Goal: Information Seeking & Learning: Learn about a topic

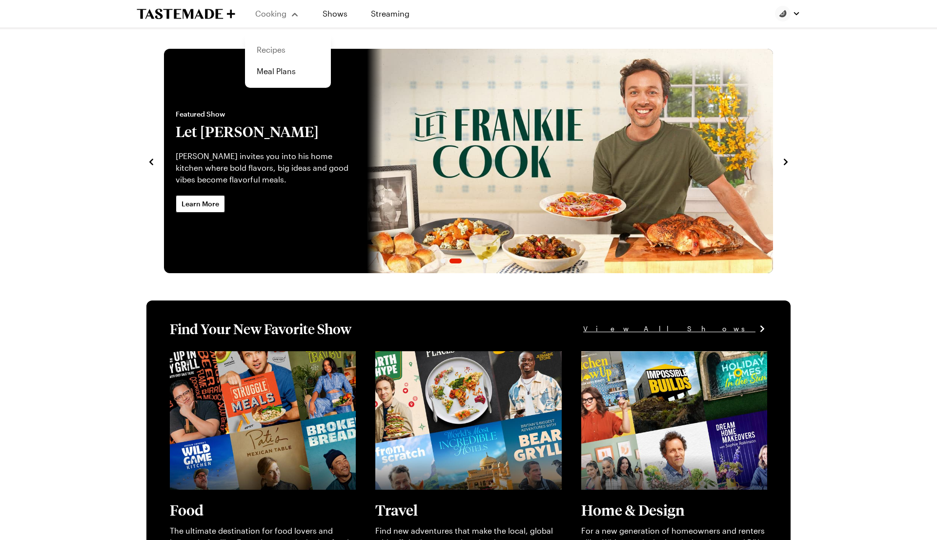
click at [271, 50] on link "Recipes" at bounding box center [288, 49] width 74 height 21
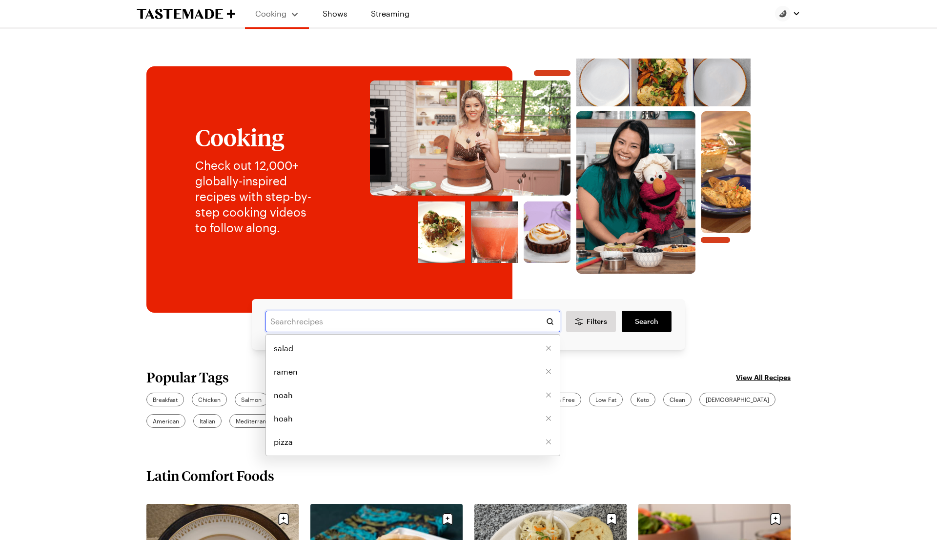
click at [386, 319] on input "text" at bounding box center [412, 321] width 295 height 21
type input "clams"
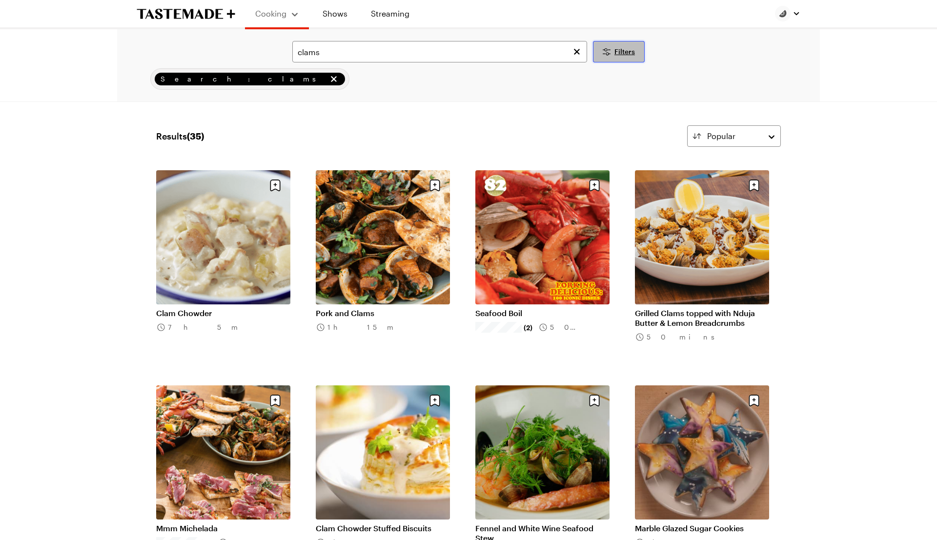
click at [620, 54] on span "Filters" at bounding box center [624, 52] width 20 height 10
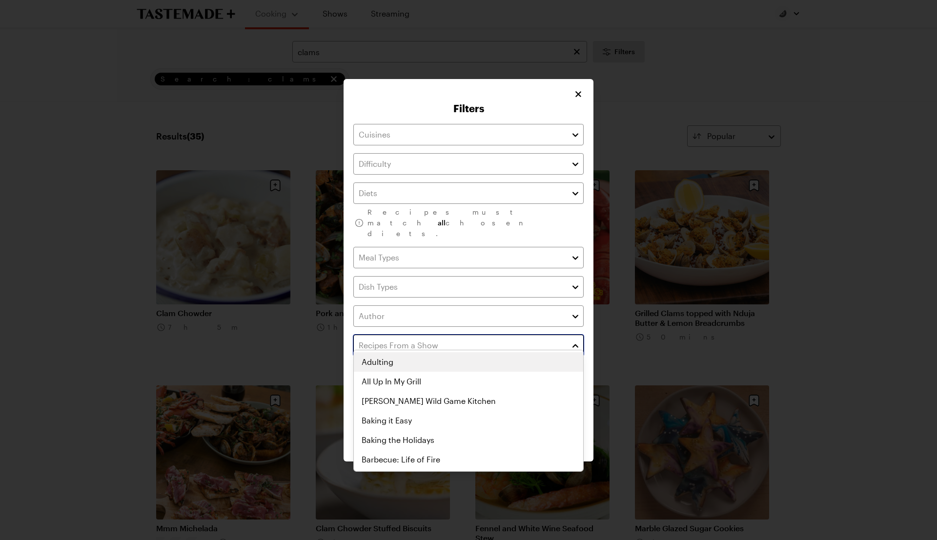
click at [432, 337] on input "text" at bounding box center [468, 345] width 230 height 21
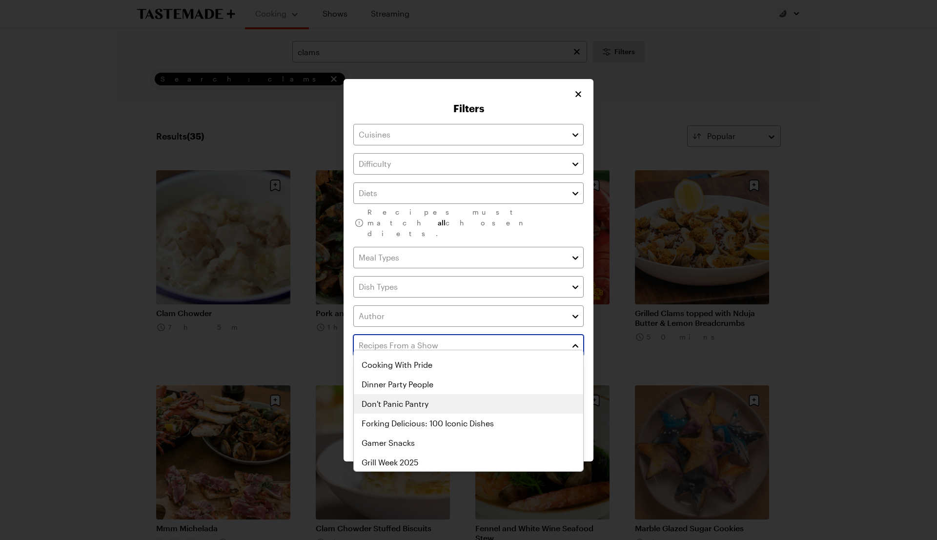
scroll to position [197, 0]
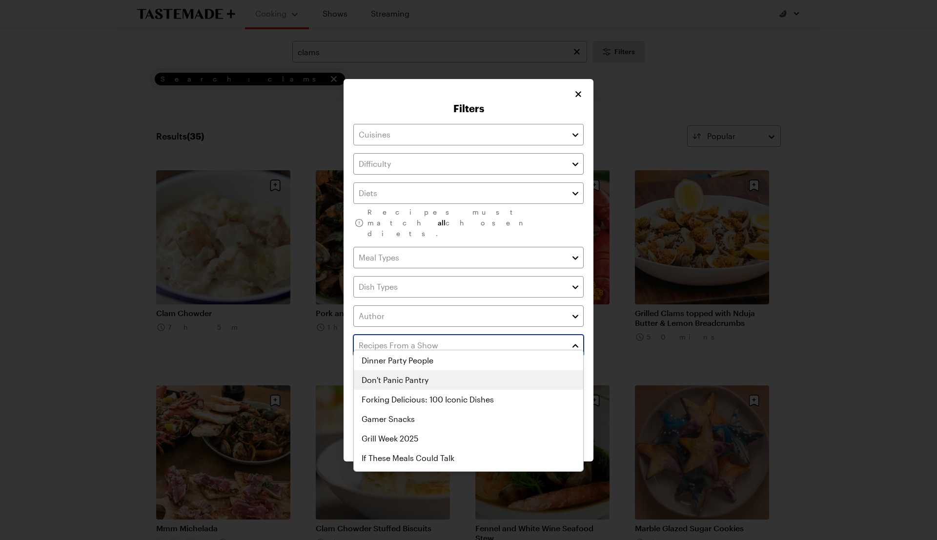
click at [424, 273] on div "Adulting All Up In My Grill [PERSON_NAME] Wild Game Kitchen Baking it Easy Baki…" at bounding box center [468, 214] width 229 height 117
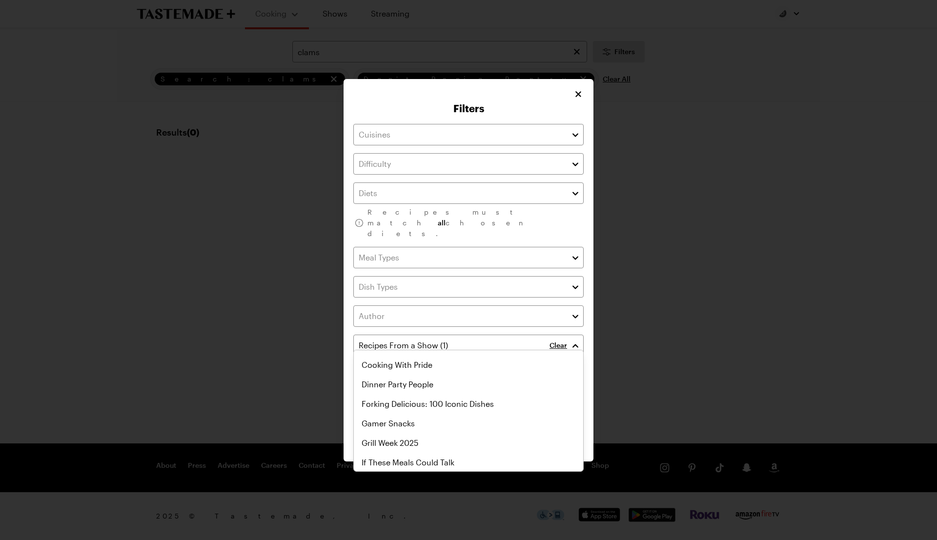
click at [585, 366] on div "Filters Recipes must match all chosen diets. Clear Has Video Has Video Clear Al…" at bounding box center [468, 270] width 250 height 382
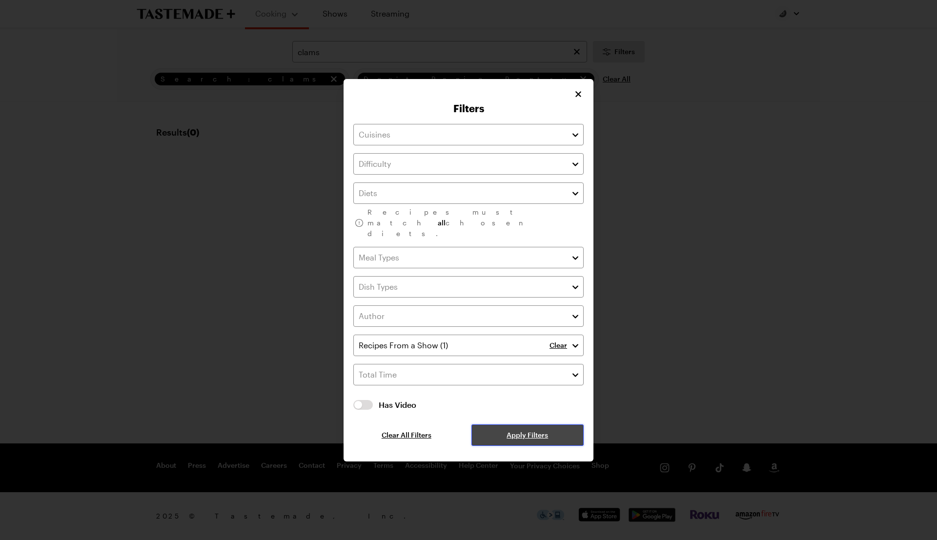
click at [530, 430] on span "Apply Filters" at bounding box center [526, 435] width 41 height 10
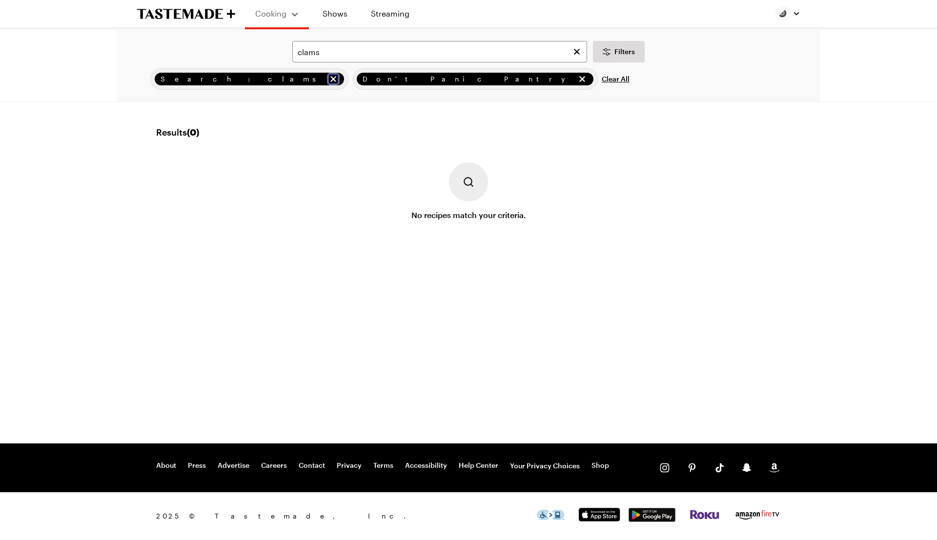
click at [328, 83] on icon "remove Search: clams" at bounding box center [333, 79] width 10 height 10
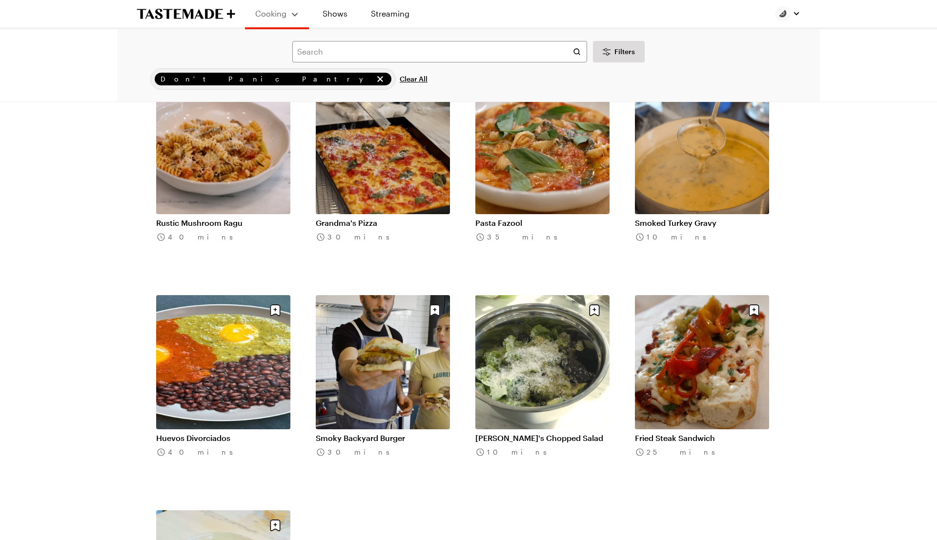
scroll to position [59, 0]
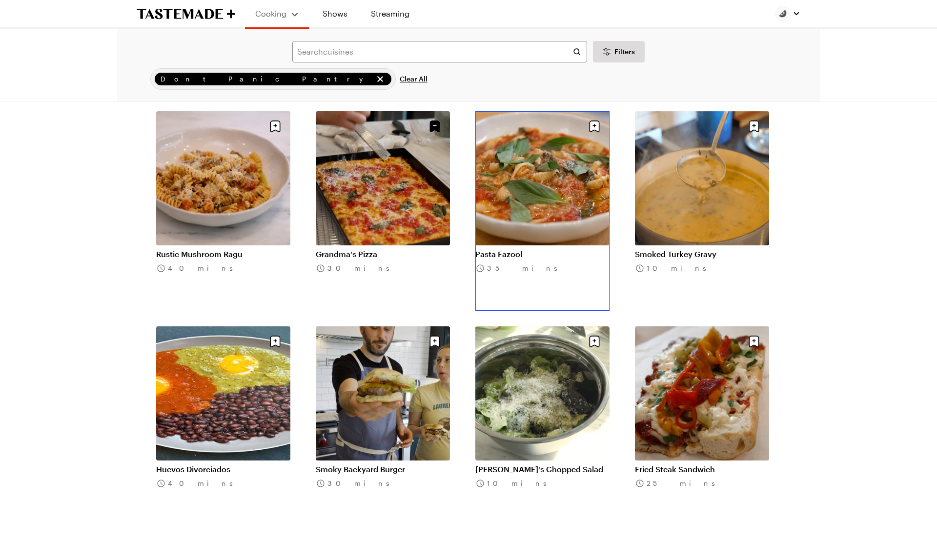
click at [521, 249] on link "Pasta Fazool" at bounding box center [542, 254] width 134 height 10
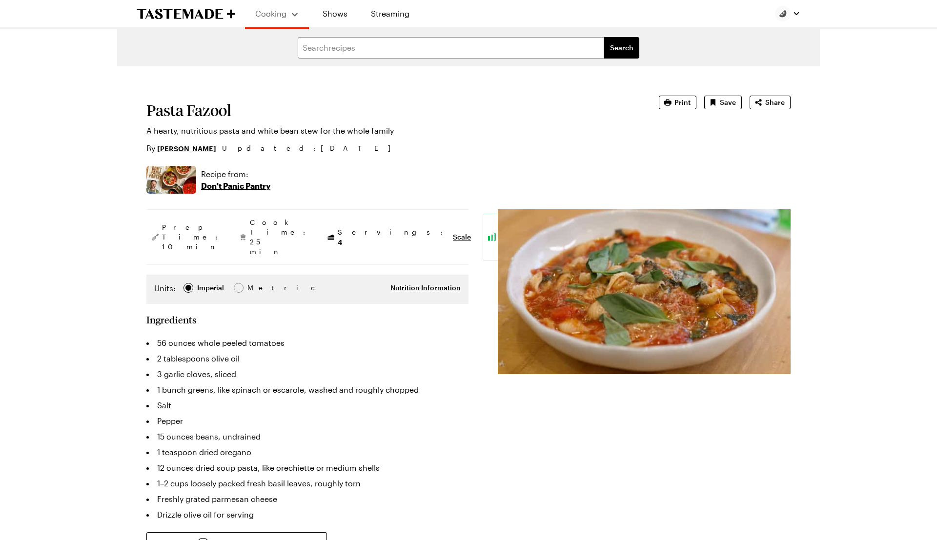
click at [702, 107] on div "Print Save Share" at bounding box center [725, 103] width 132 height 14
click at [687, 102] on span "Print" at bounding box center [682, 103] width 16 height 10
click at [718, 108] on button "Save" at bounding box center [723, 103] width 38 height 14
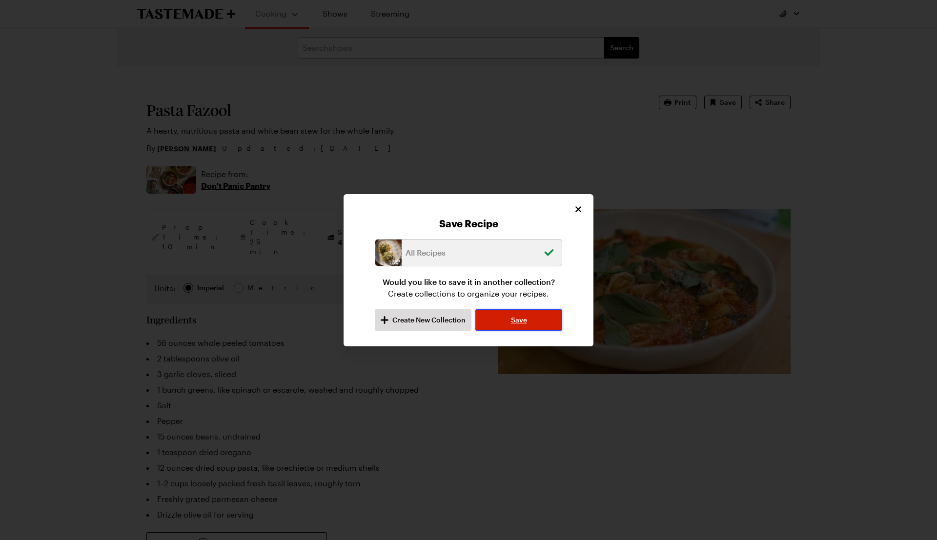
click at [522, 325] on button "Save" at bounding box center [518, 319] width 87 height 21
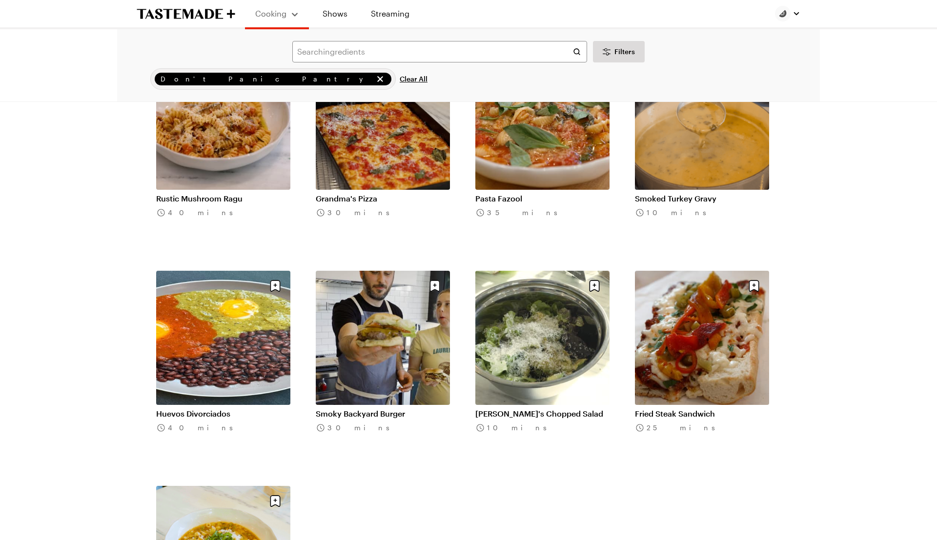
scroll to position [27, 0]
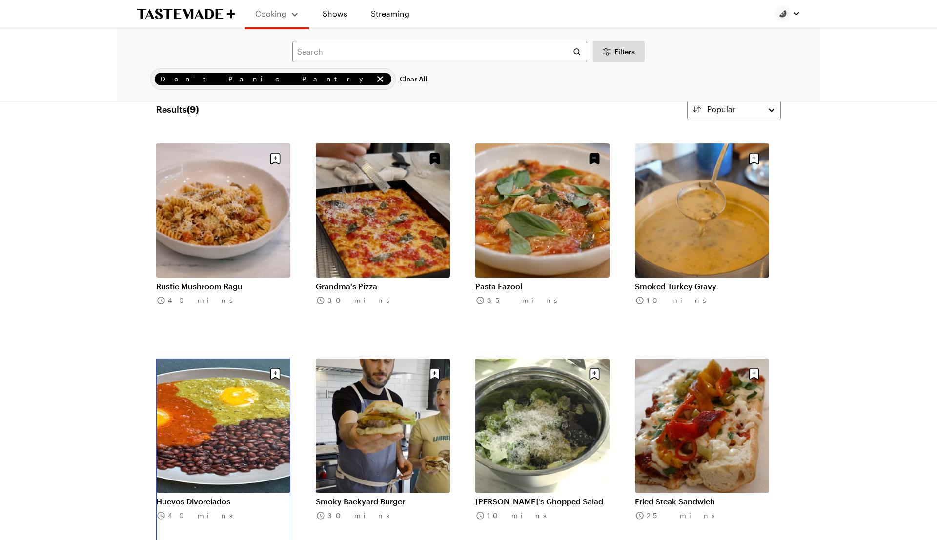
click at [216, 497] on link "Huevos Divorciados" at bounding box center [223, 502] width 134 height 10
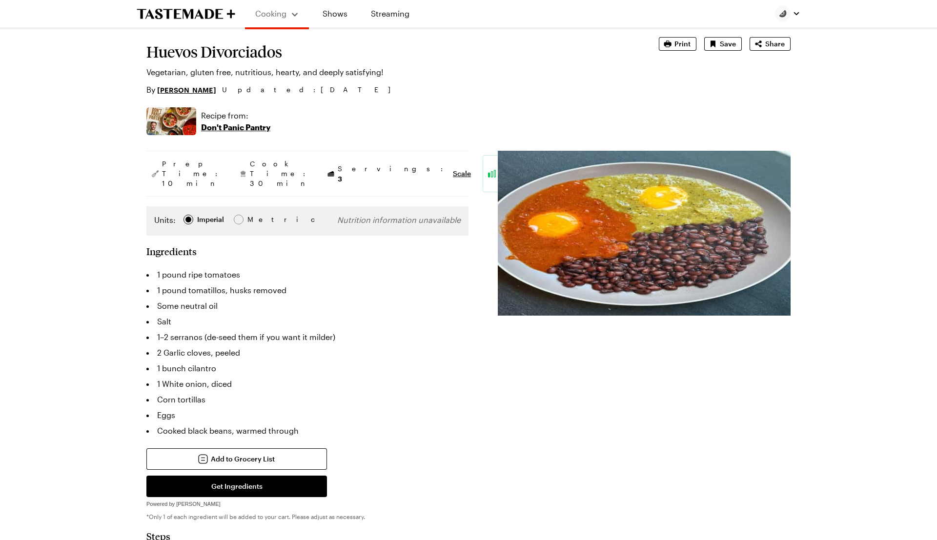
scroll to position [59, 0]
click at [683, 46] on span "Print" at bounding box center [682, 44] width 16 height 10
click at [720, 44] on button "Save" at bounding box center [723, 44] width 38 height 14
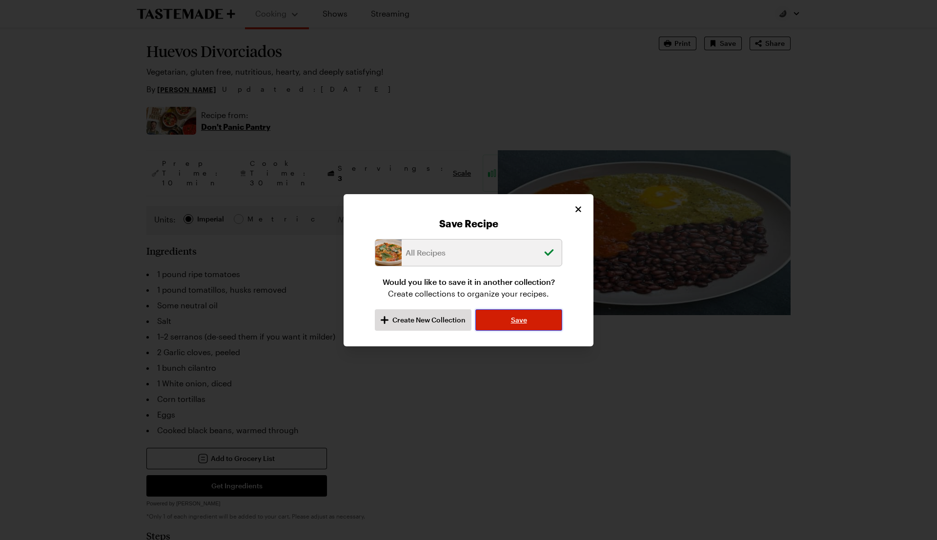
click at [530, 319] on button "Save" at bounding box center [518, 319] width 87 height 21
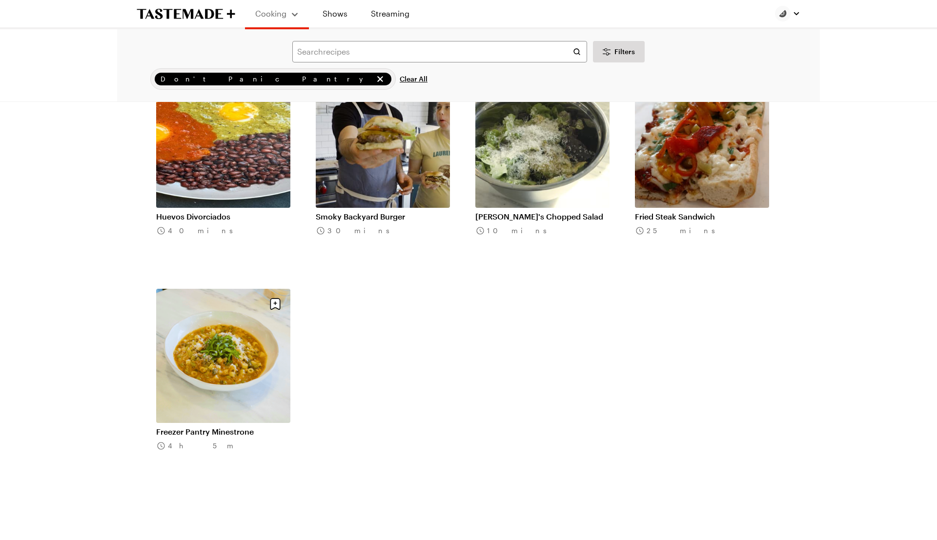
scroll to position [315, 0]
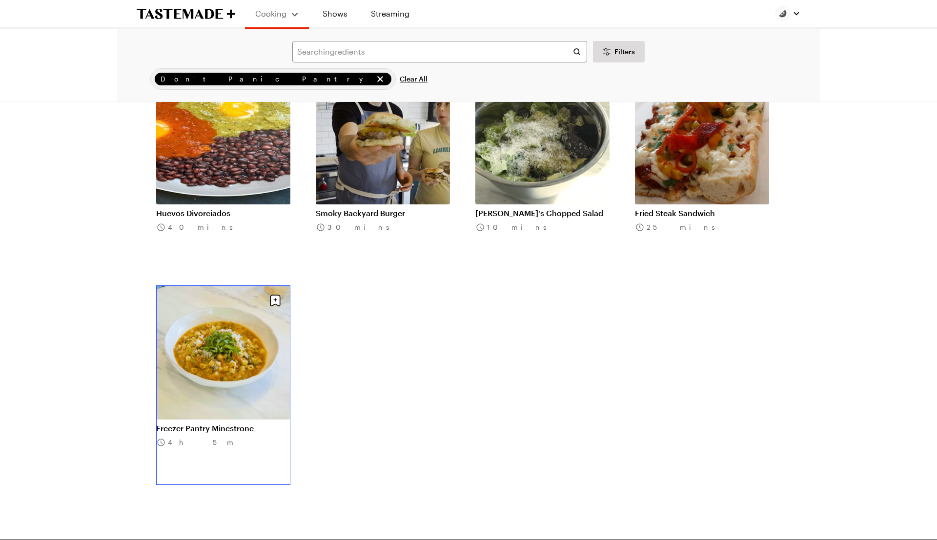
click at [235, 423] on link "Freezer Pantry Minestrone" at bounding box center [223, 428] width 134 height 10
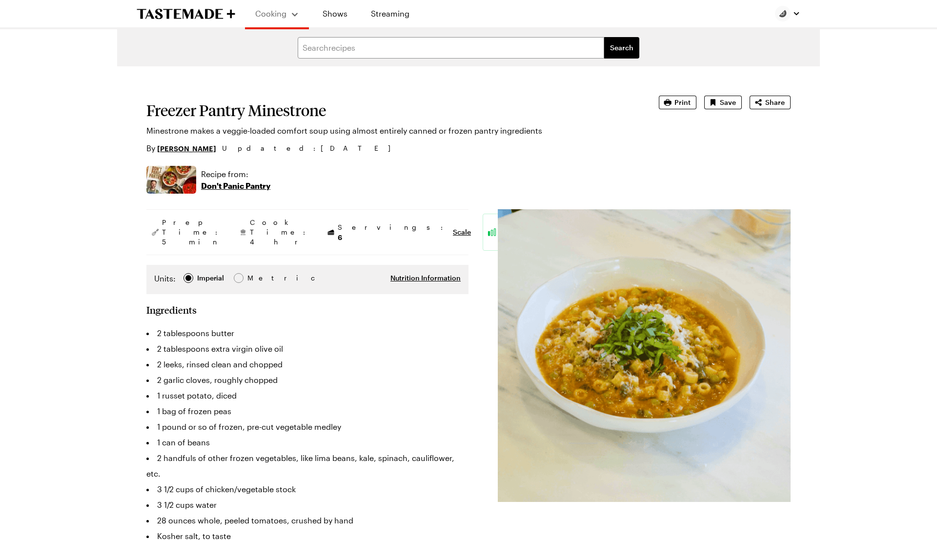
type textarea "x"
